Goal: Book appointment/travel/reservation

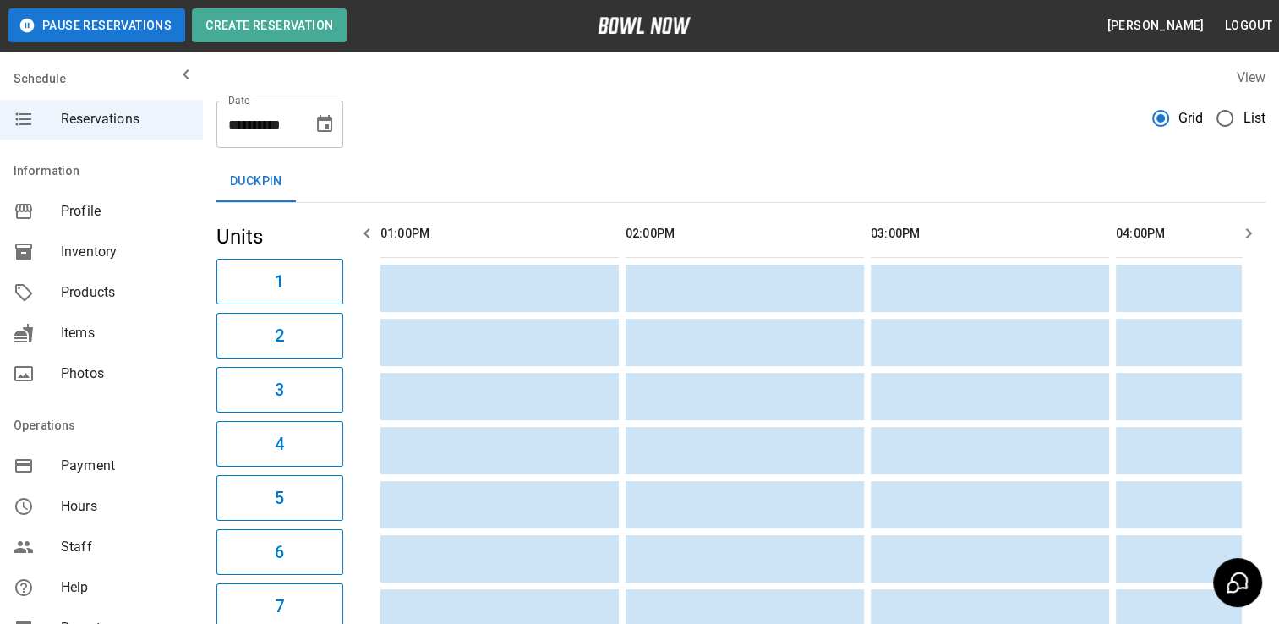
scroll to position [0, 490]
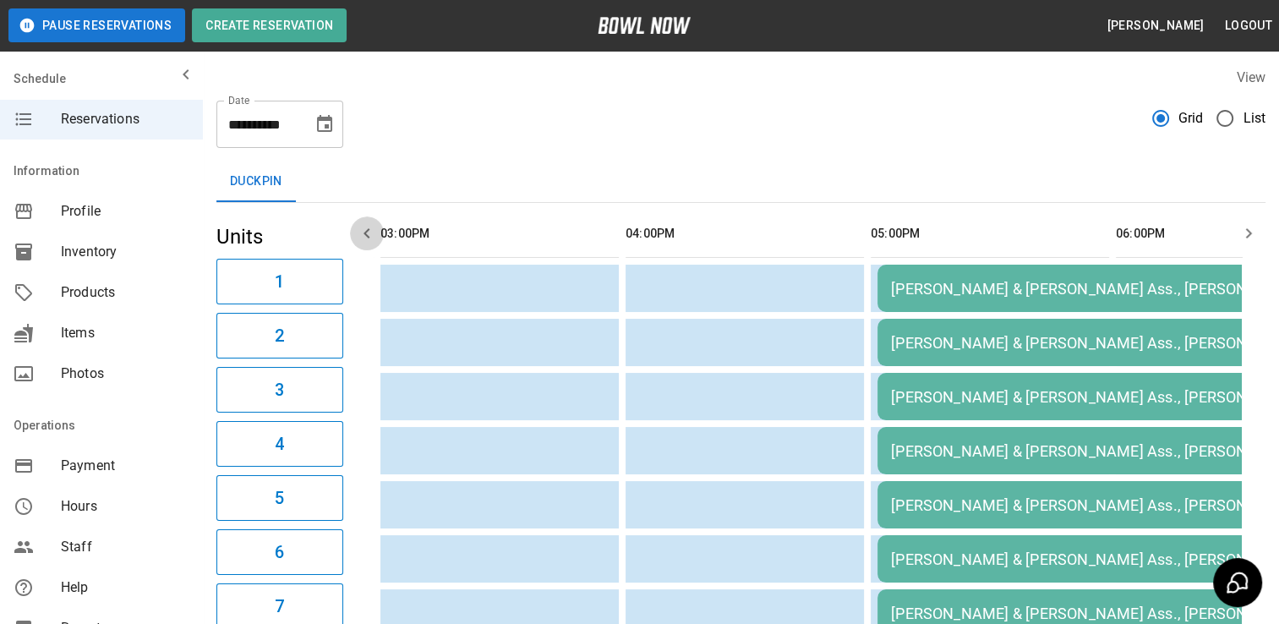
click at [366, 235] on icon "button" at bounding box center [366, 233] width 6 height 10
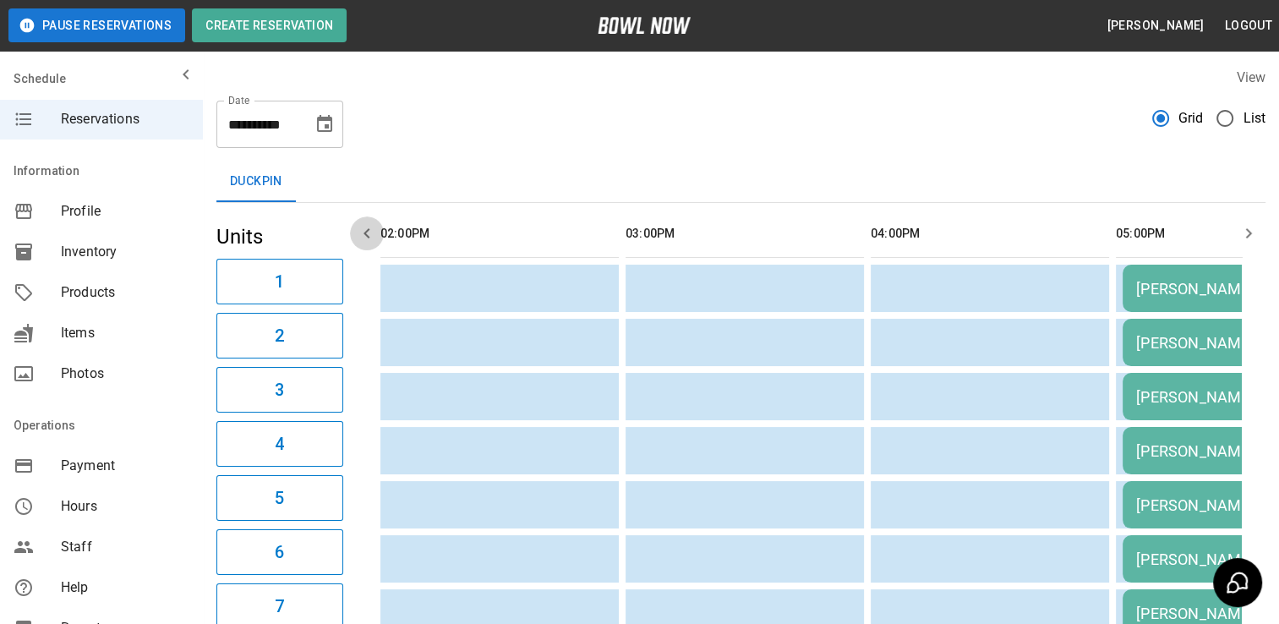
click at [366, 235] on icon "button" at bounding box center [366, 233] width 6 height 10
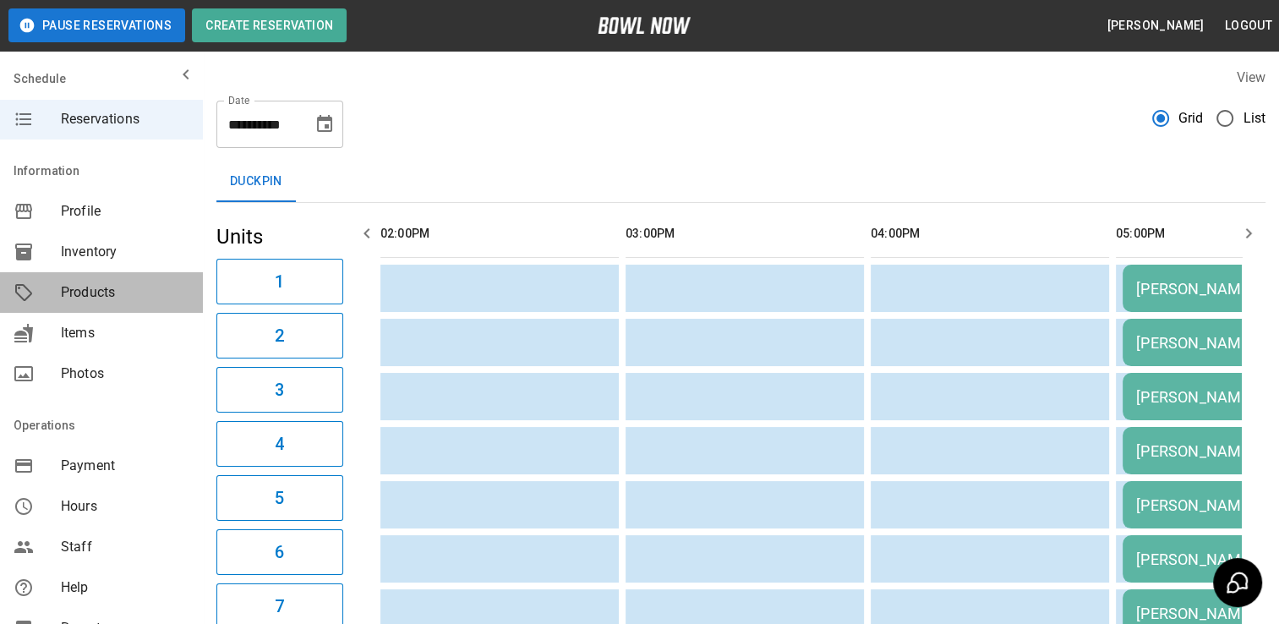
click at [184, 290] on div "Products" at bounding box center [101, 292] width 203 height 41
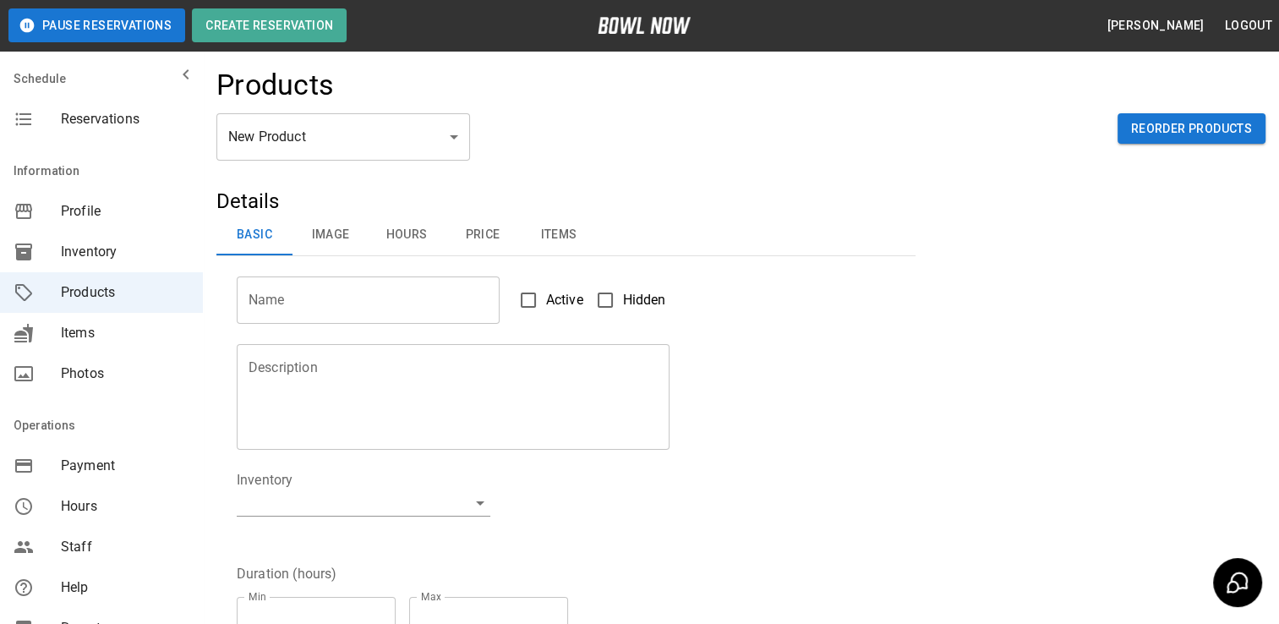
click at [681, 92] on div "Products" at bounding box center [740, 91] width 1049 height 46
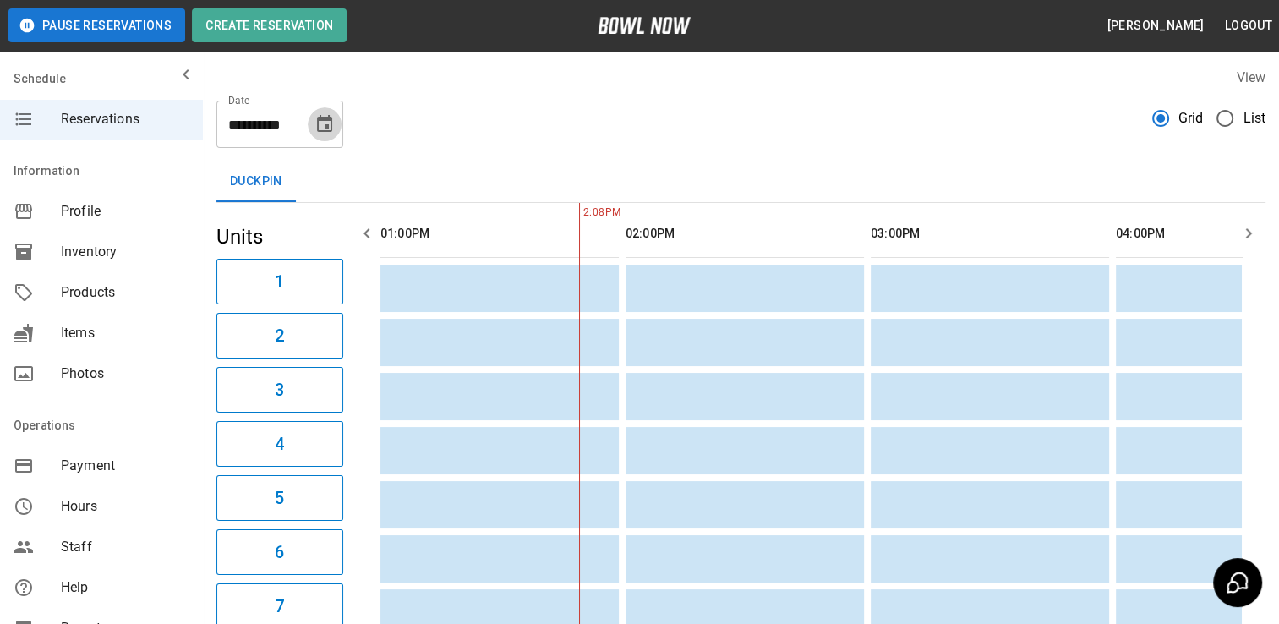
click at [322, 123] on icon "Choose date, selected date is Sep 25, 2025" at bounding box center [324, 124] width 20 height 20
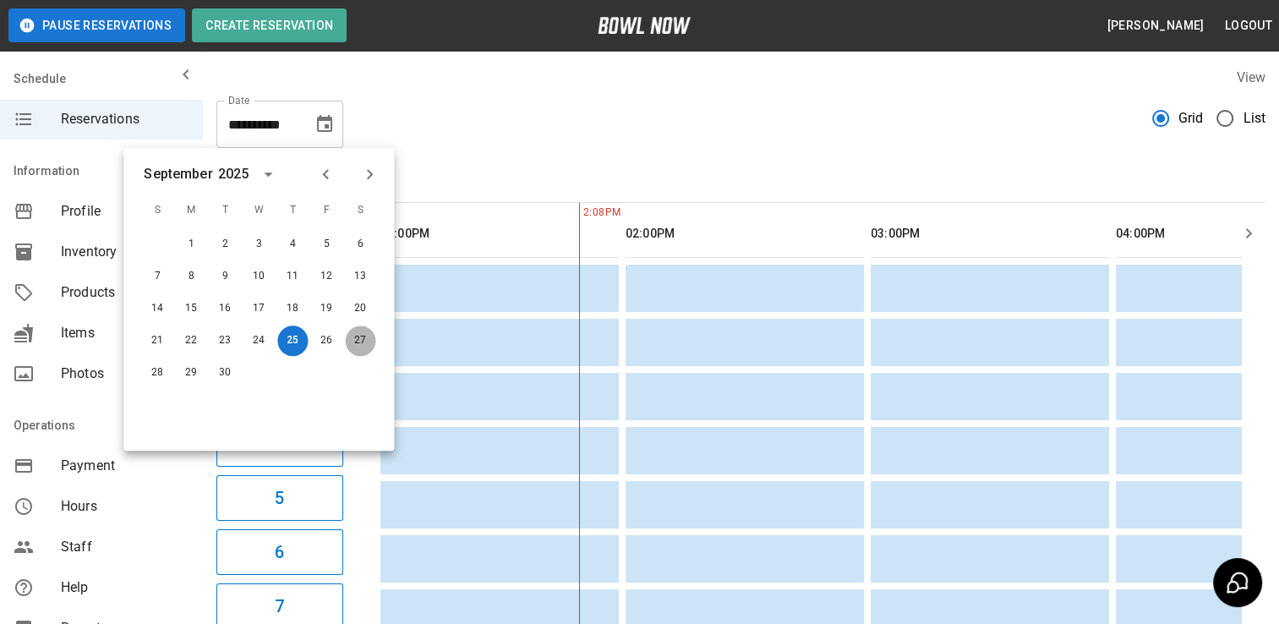
click at [363, 340] on button "27" at bounding box center [360, 340] width 30 height 30
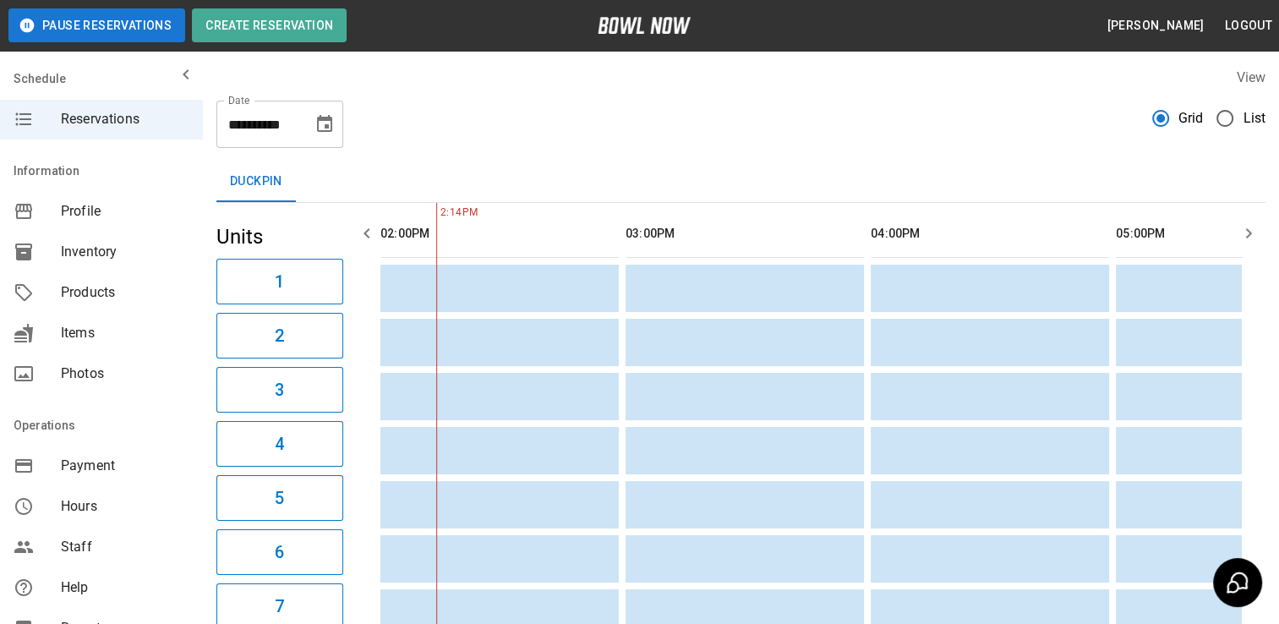
scroll to position [0, 980]
click at [372, 232] on icon "button" at bounding box center [367, 233] width 20 height 20
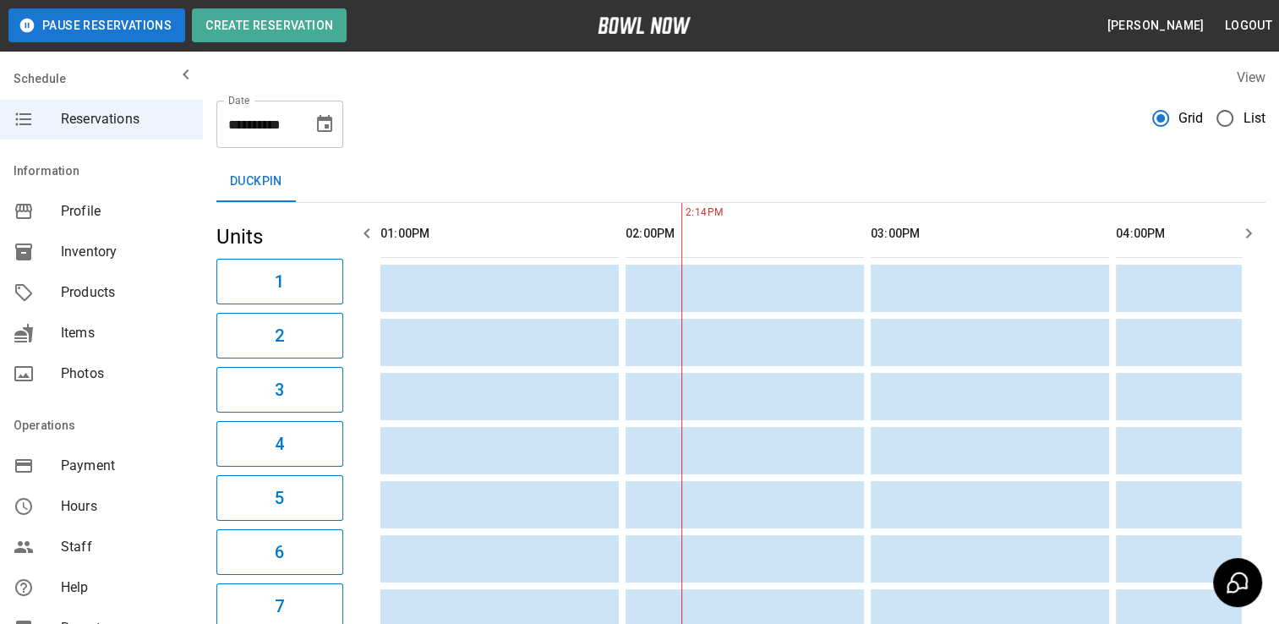
click at [372, 232] on icon "button" at bounding box center [367, 233] width 20 height 20
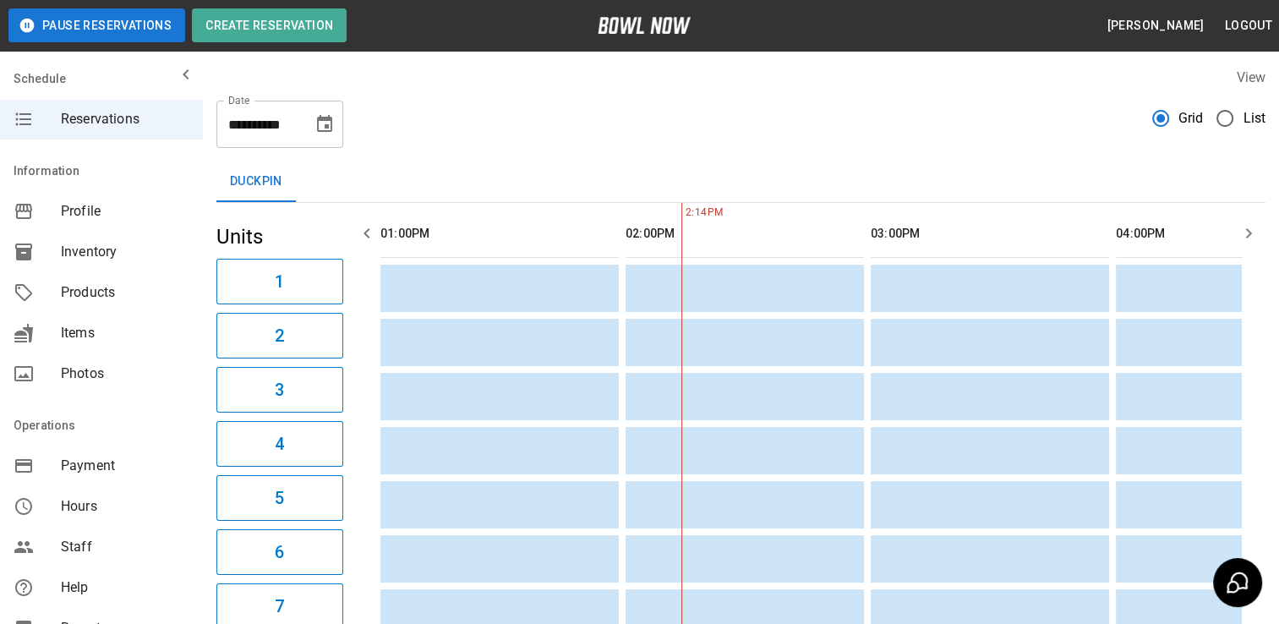
click at [372, 232] on icon "button" at bounding box center [367, 233] width 20 height 20
click at [1242, 235] on icon "button" at bounding box center [1248, 233] width 20 height 20
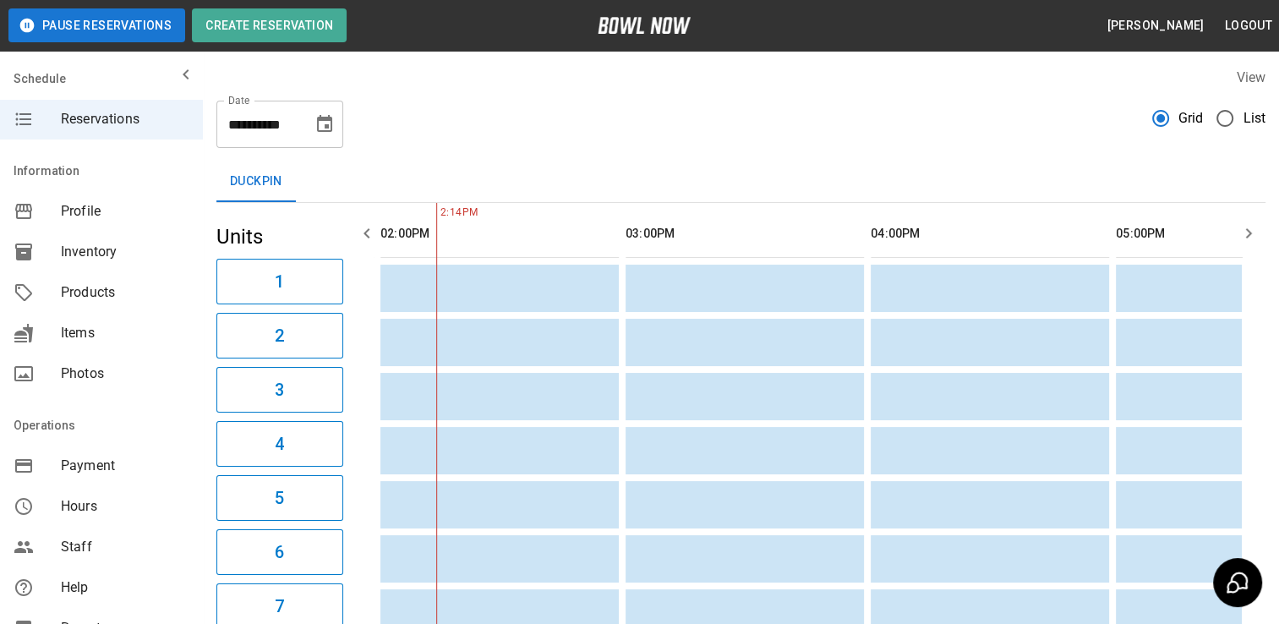
click at [1242, 235] on icon "button" at bounding box center [1248, 233] width 20 height 20
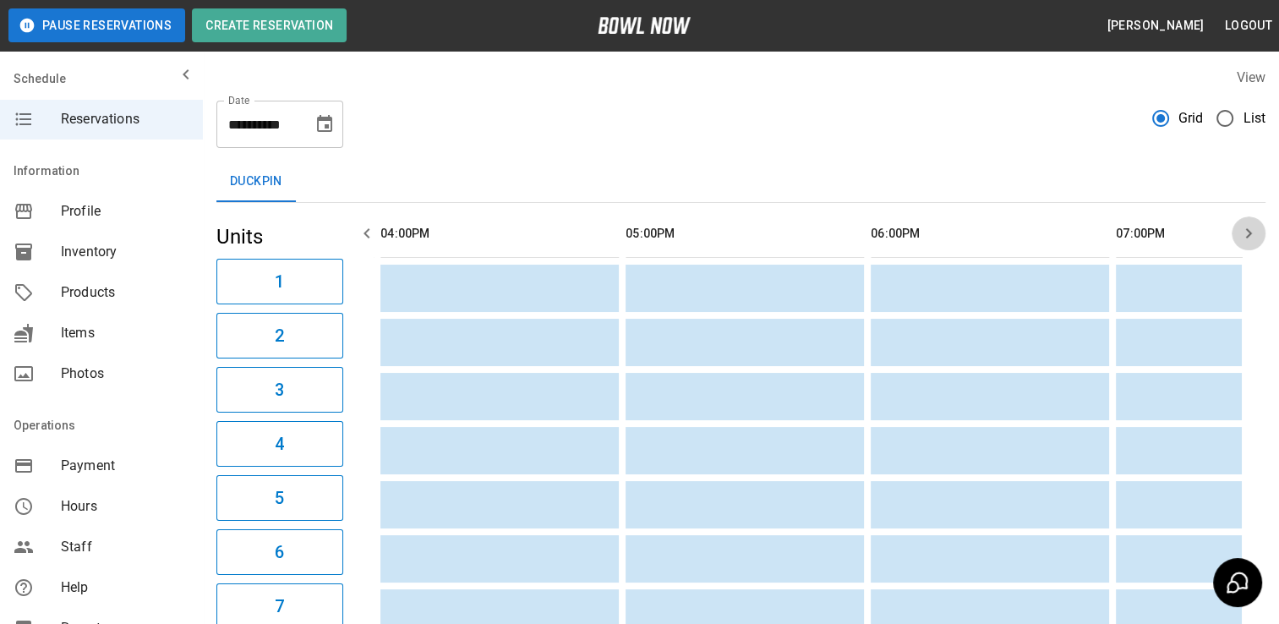
scroll to position [0, 0]
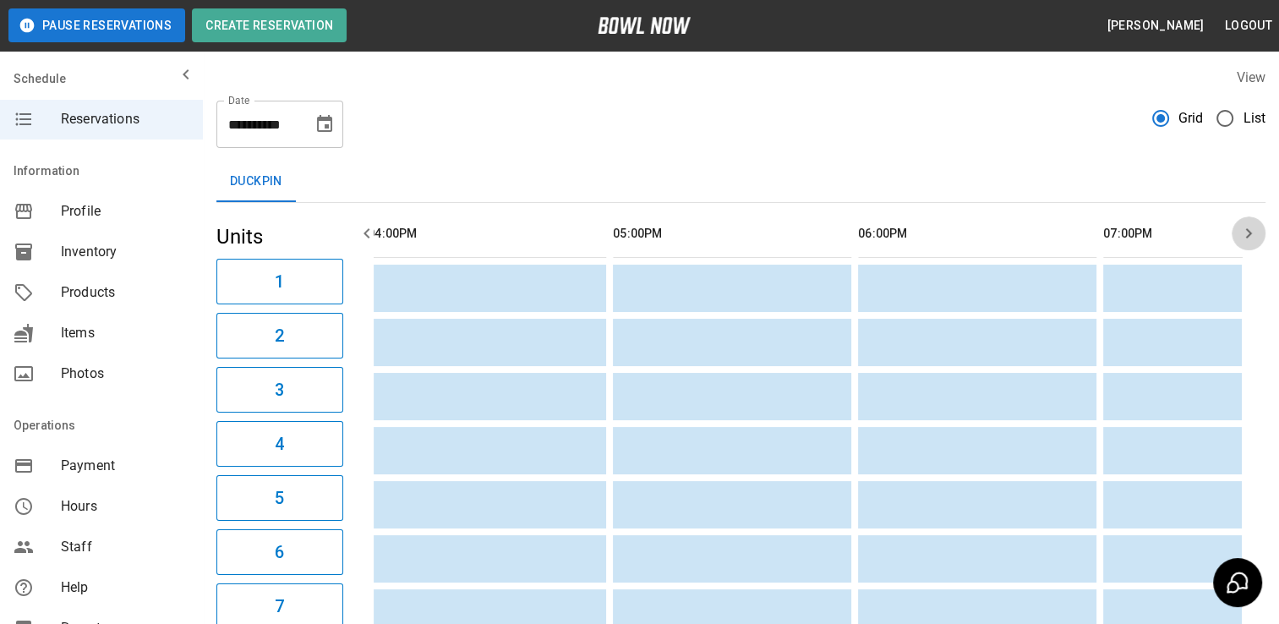
click at [1242, 235] on icon "button" at bounding box center [1248, 233] width 20 height 20
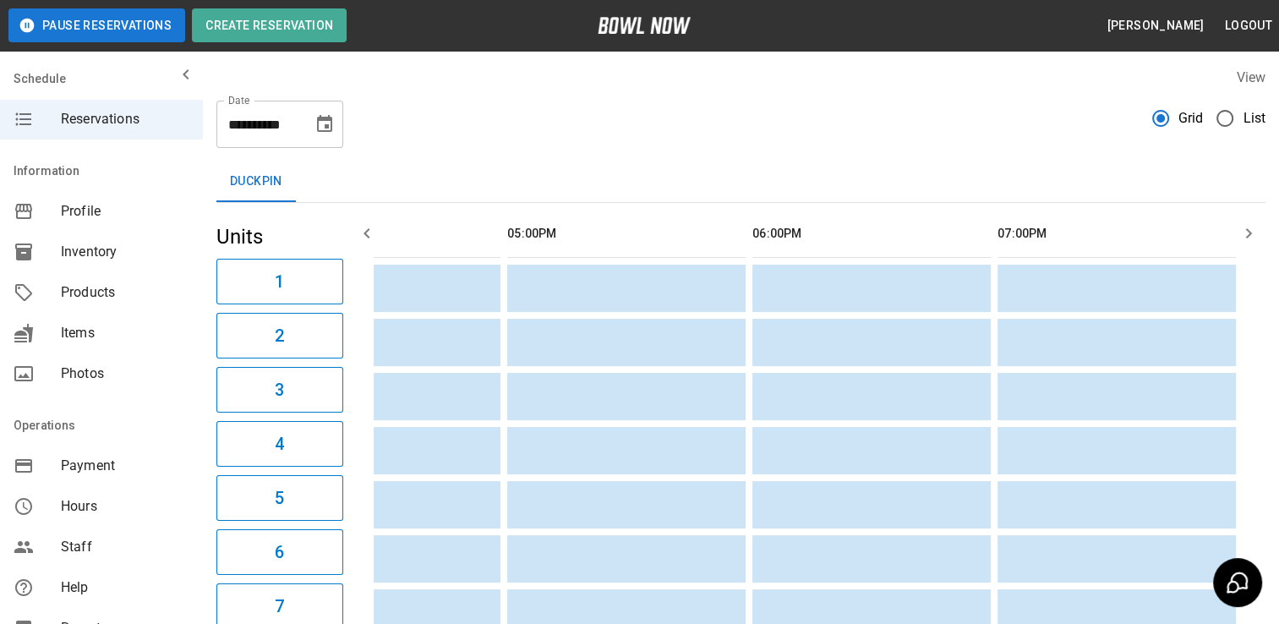
click at [1242, 235] on icon "button" at bounding box center [1248, 233] width 20 height 20
click at [321, 126] on icon "Choose date, selected date is Sep 27, 2025" at bounding box center [324, 124] width 20 height 20
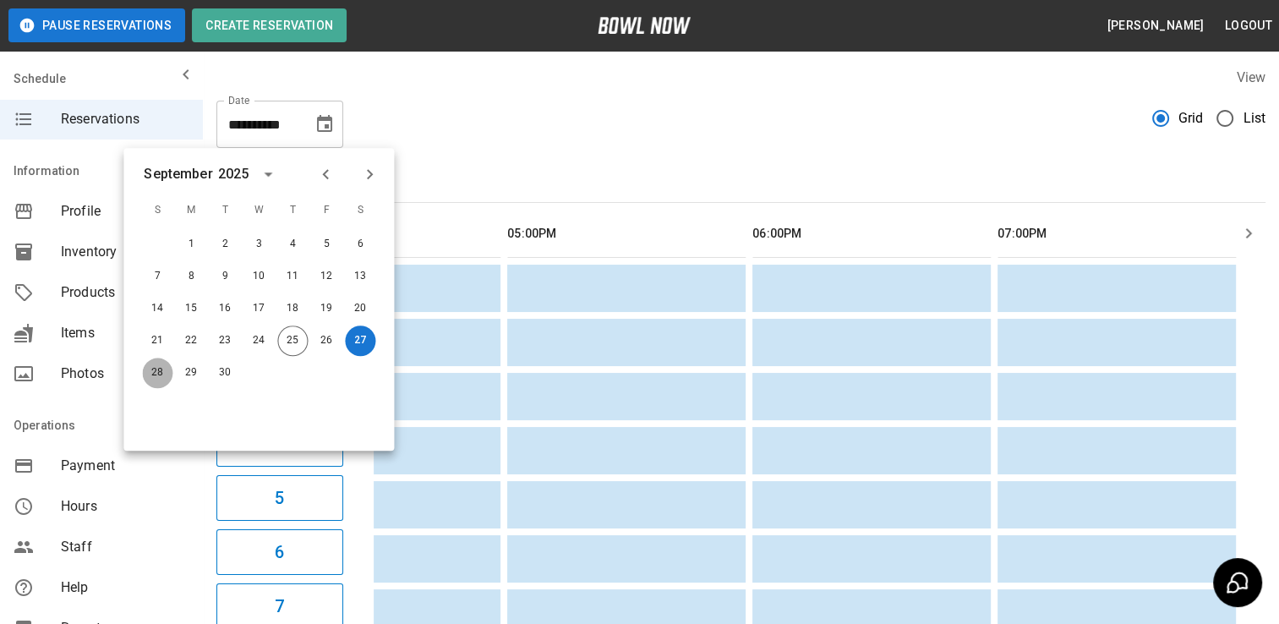
click at [150, 374] on button "28" at bounding box center [157, 372] width 30 height 30
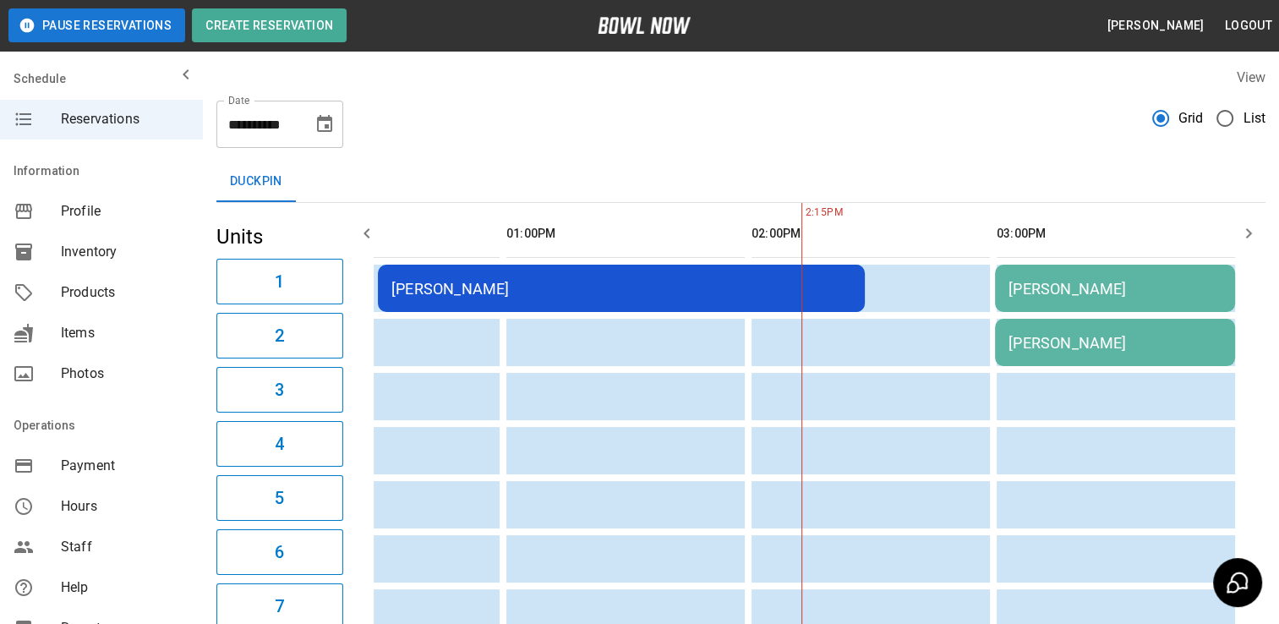
scroll to position [0, 619]
click at [327, 127] on icon "Choose date, selected date is Sep 28, 2025" at bounding box center [324, 123] width 15 height 17
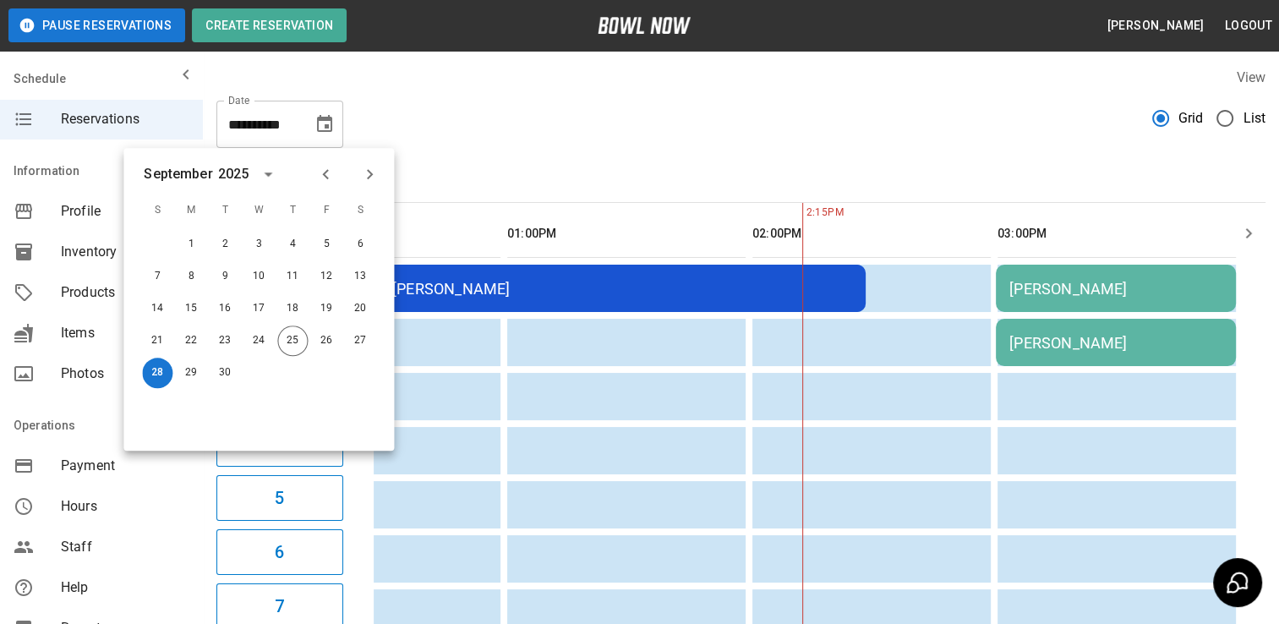
click at [568, 154] on div "**********" at bounding box center [741, 382] width 1076 height 657
click at [166, 374] on button "28" at bounding box center [157, 372] width 30 height 30
drag, startPoint x: 166, startPoint y: 374, endPoint x: 460, endPoint y: 154, distance: 366.4
click at [460, 154] on body "**********" at bounding box center [639, 401] width 1279 height 802
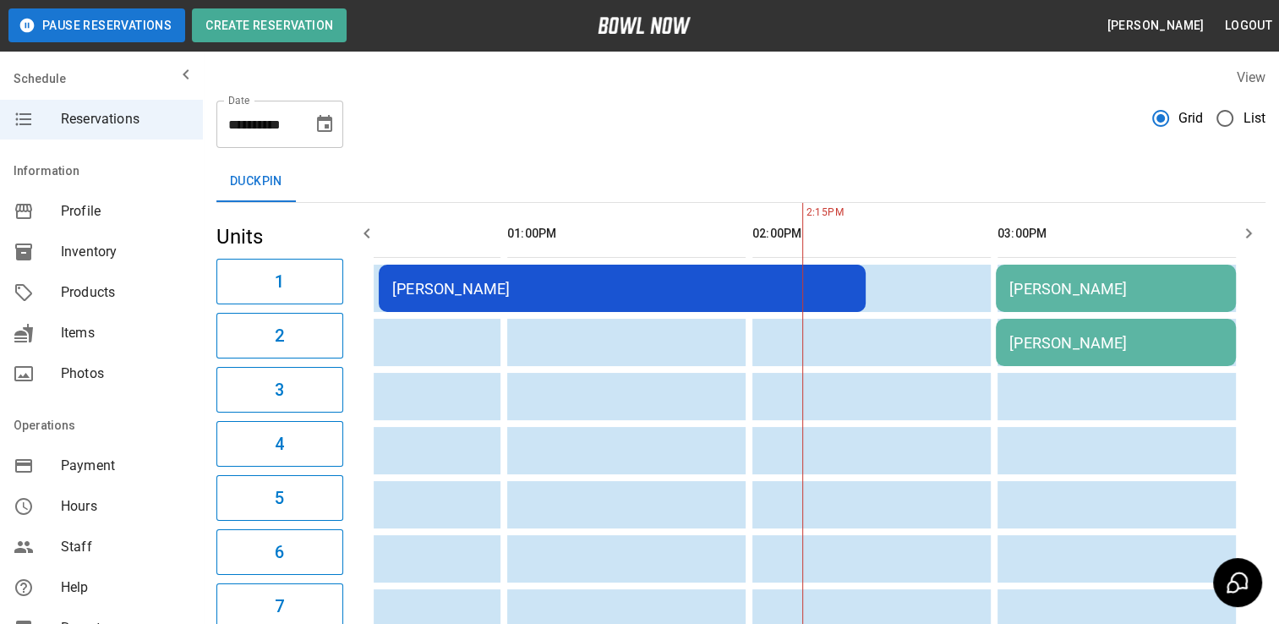
click at [460, 154] on div "**********" at bounding box center [741, 382] width 1076 height 657
click at [358, 235] on icon "button" at bounding box center [367, 233] width 20 height 20
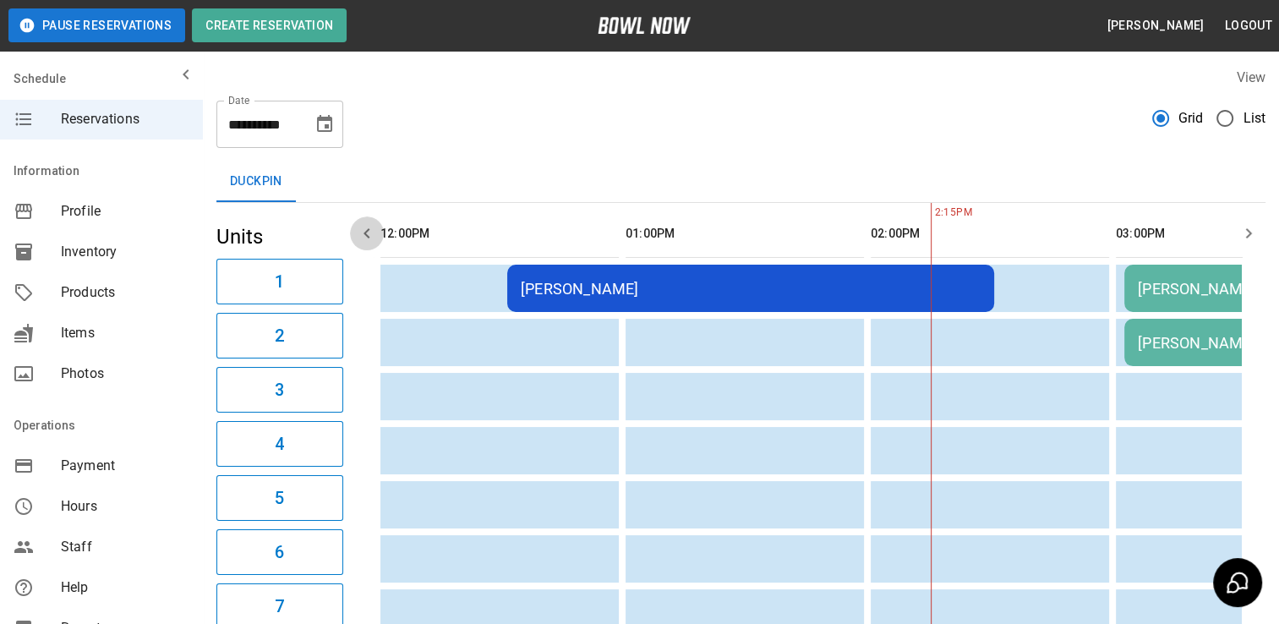
click at [369, 235] on icon "button" at bounding box center [367, 233] width 20 height 20
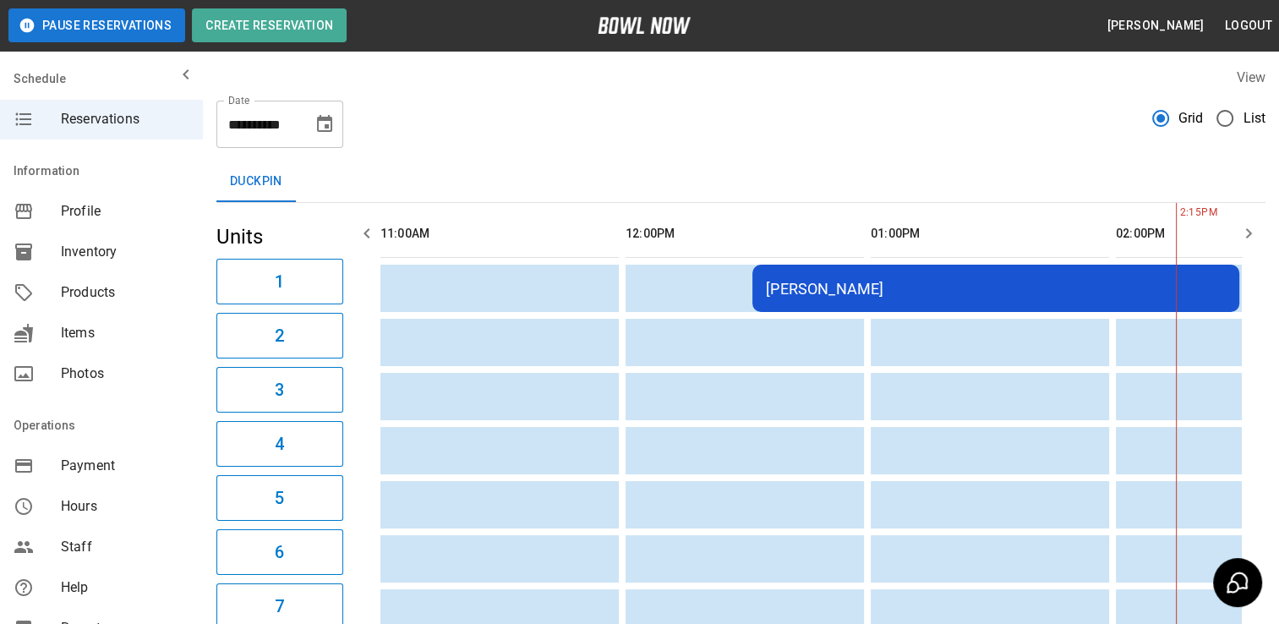
scroll to position [0, 245]
click at [369, 235] on icon "button" at bounding box center [367, 233] width 20 height 20
click at [1251, 232] on icon "button" at bounding box center [1248, 233] width 20 height 20
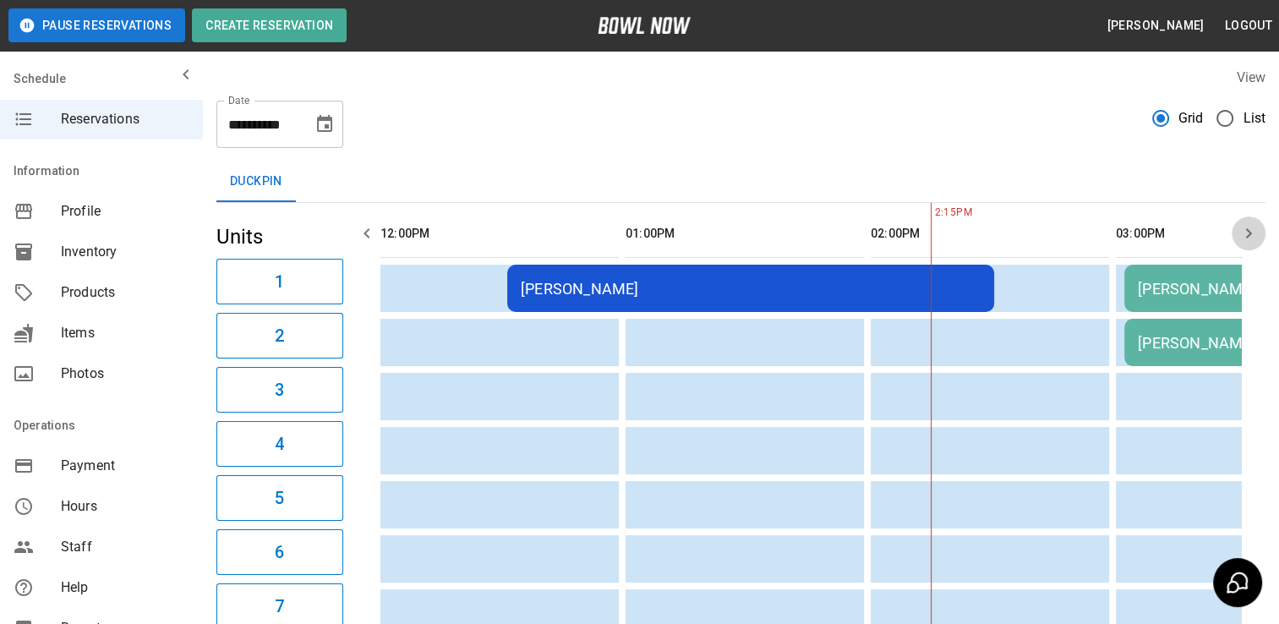
click at [1251, 232] on icon "button" at bounding box center [1248, 233] width 20 height 20
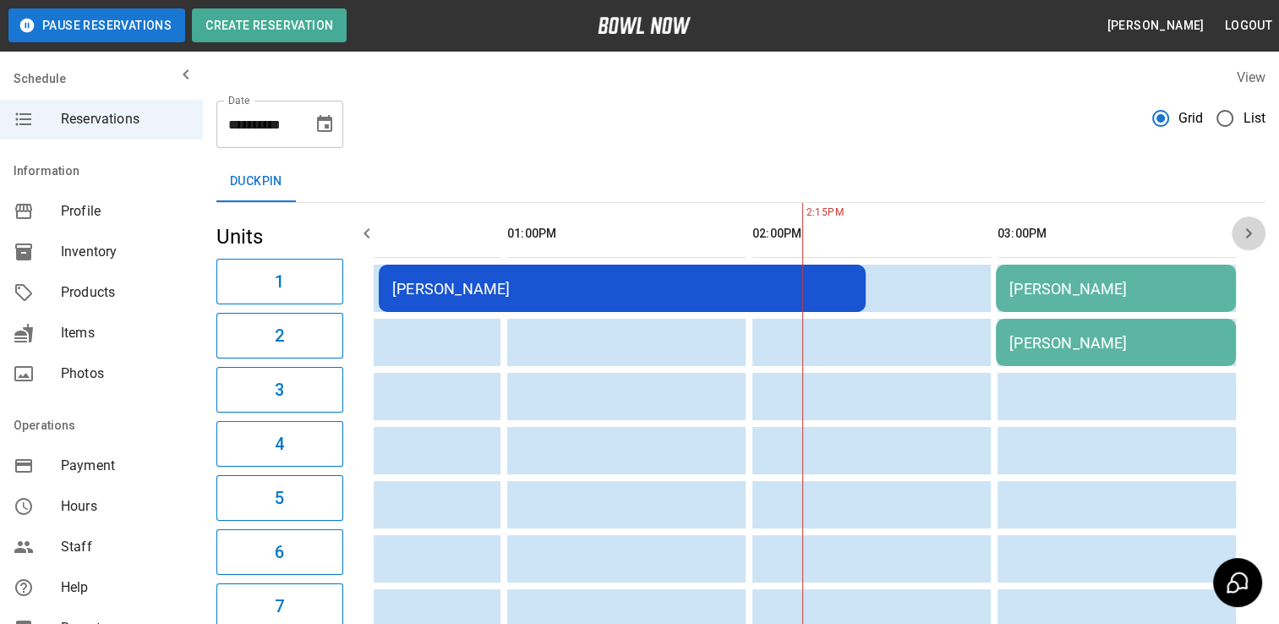
click at [1251, 232] on icon "button" at bounding box center [1248, 233] width 20 height 20
click at [324, 122] on icon "Choose date, selected date is Sep 28, 2025" at bounding box center [324, 124] width 20 height 20
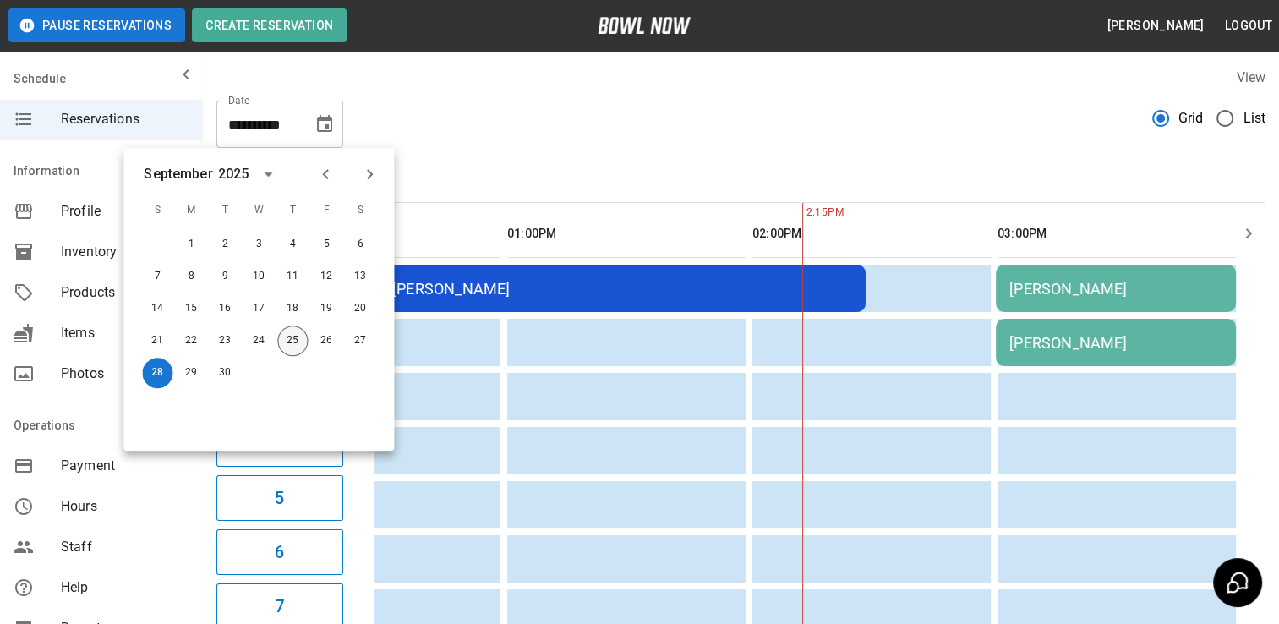
click at [292, 340] on button "25" at bounding box center [292, 340] width 30 height 30
type input "**********"
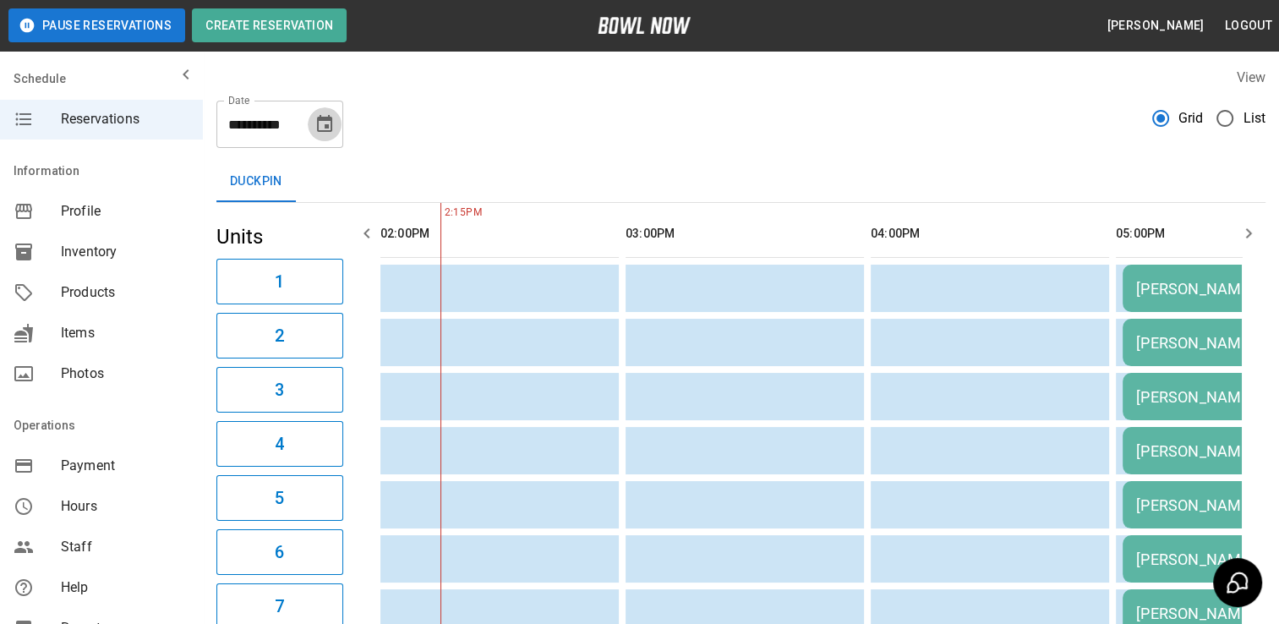
click at [317, 128] on icon "Choose date, selected date is Sep 25, 2025" at bounding box center [324, 123] width 15 height 17
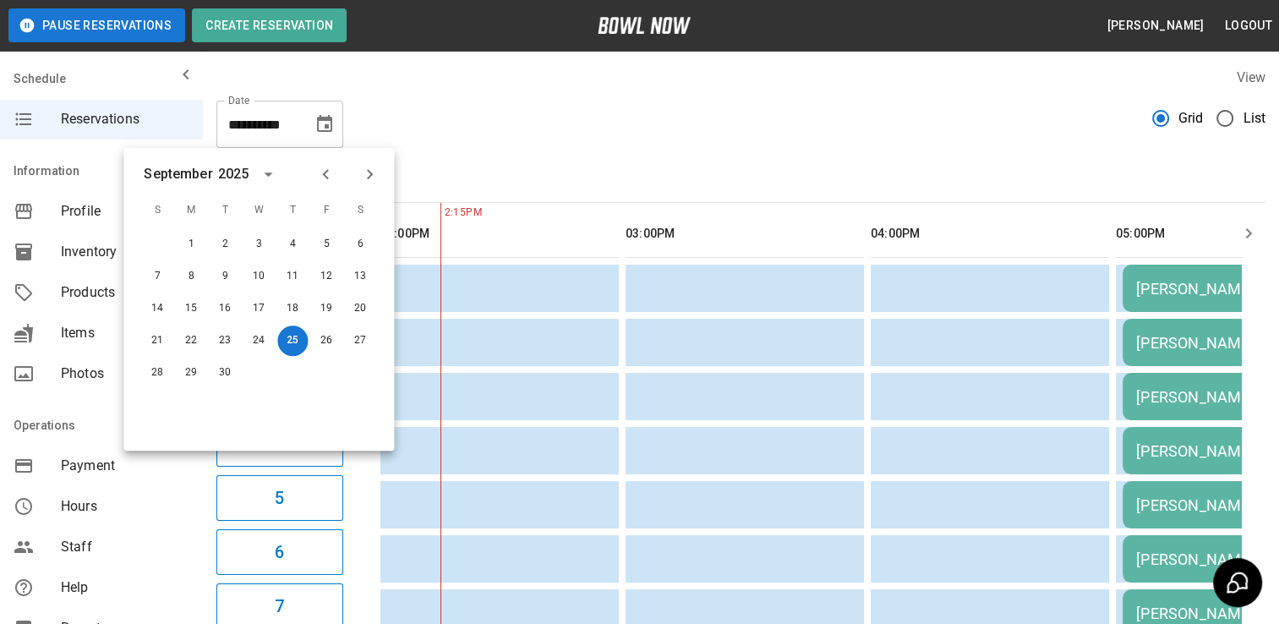
click at [372, 172] on icon "Next month" at bounding box center [369, 174] width 20 height 20
click at [320, 174] on icon "Previous month" at bounding box center [325, 174] width 20 height 20
click at [429, 100] on div "**********" at bounding box center [740, 117] width 1049 height 61
